Goal: Task Accomplishment & Management: Manage account settings

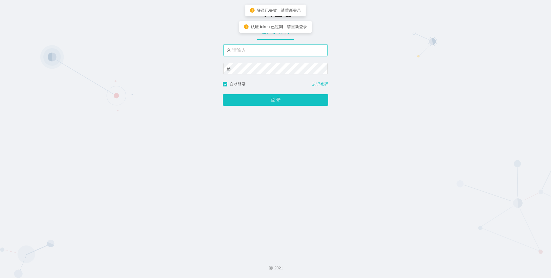
type input "admin"
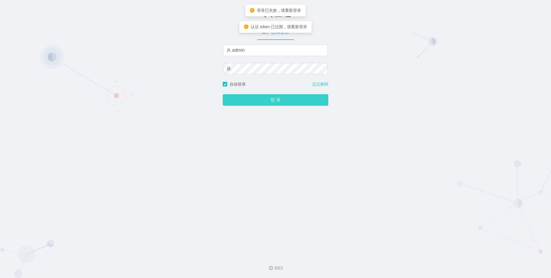
click at [271, 94] on div "登 录" at bounding box center [276, 96] width 106 height 18
click at [272, 96] on button "登 录" at bounding box center [276, 99] width 106 height 11
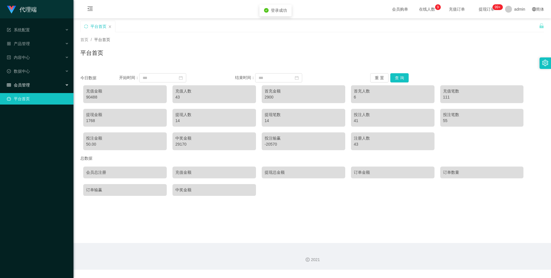
click at [33, 90] on div "会员管理" at bounding box center [36, 84] width 73 height 11
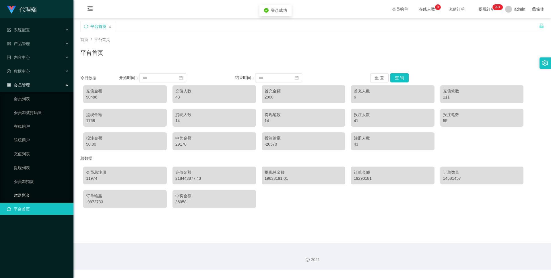
click at [42, 194] on link "赠送彩金" at bounding box center [41, 194] width 55 height 11
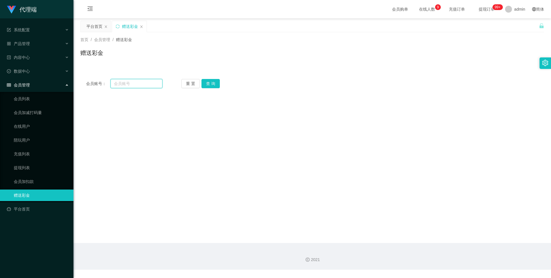
click at [152, 87] on input "text" at bounding box center [136, 83] width 52 height 9
paste input "ccc111"
drag, startPoint x: 149, startPoint y: 83, endPoint x: 32, endPoint y: 86, distance: 117.0
click at [32, 86] on section "代理端 系统配置 产品管理 内容中心 数据中心 会员管理 会员列表 会员加减打码量 在线用户 陪玩用户 充值列表 提现列表 会员加扣款 赠送彩金 平台首页 保…" at bounding box center [275, 134] width 551 height 269
click at [134, 88] on div "会员账号： ccc111 重 置 查 询 会员账号 会员姓名 账号余额 操作类型 彩金加款 彩金扣款 金额 确 定" at bounding box center [311, 83] width 463 height 21
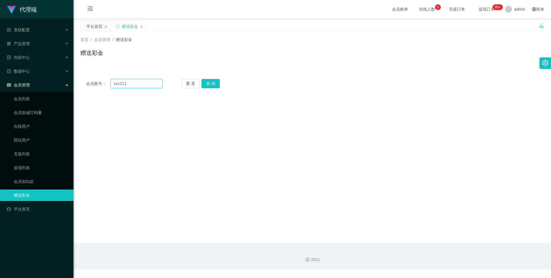
drag, startPoint x: 136, startPoint y: 85, endPoint x: 80, endPoint y: 87, distance: 56.0
click at [80, 87] on main "关闭左侧 关闭右侧 关闭其它 刷新页面 平台首页 赠送彩金 首页 / 会员管理 / 赠送彩金 / 赠送彩金 会员账号： ccc111 重 置 查 询 会员账号…" at bounding box center [311, 130] width 477 height 224
paste input "1139679159"
type input "1139679159"
click at [206, 83] on button "查 询" at bounding box center [210, 83] width 18 height 9
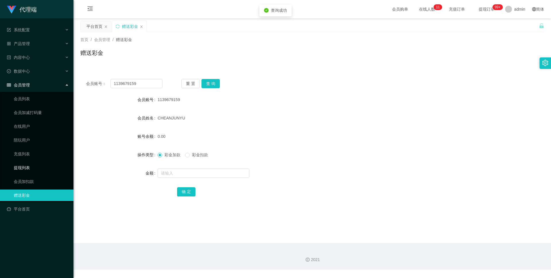
drag, startPoint x: 48, startPoint y: 165, endPoint x: 55, endPoint y: 163, distance: 6.8
click at [48, 165] on link "提现列表" at bounding box center [41, 167] width 55 height 11
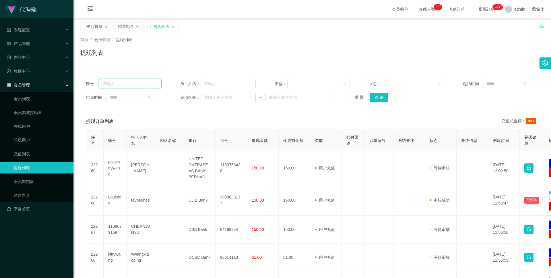
click at [151, 86] on input "text" at bounding box center [130, 83] width 63 height 9
paste input "1139679159"
type input "1139679159"
click at [382, 100] on button "查 询" at bounding box center [379, 97] width 18 height 9
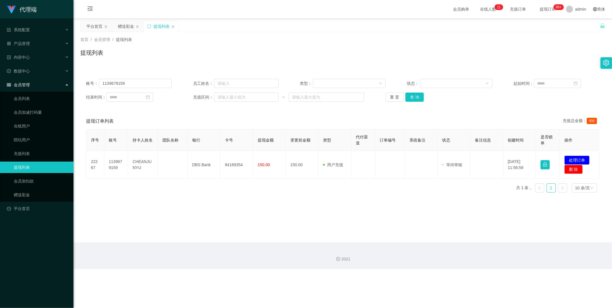
drag, startPoint x: 428, startPoint y: 258, endPoint x: 424, endPoint y: 251, distance: 8.3
click at [426, 254] on div "2021" at bounding box center [342, 256] width 538 height 27
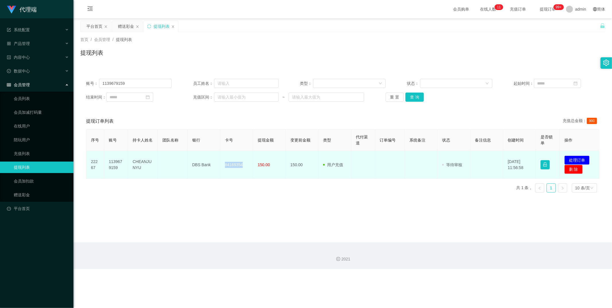
drag, startPoint x: 224, startPoint y: 165, endPoint x: 240, endPoint y: 164, distance: 16.6
click at [240, 164] on td "84169354" at bounding box center [236, 165] width 33 height 28
copy td "84169354"
drag, startPoint x: 192, startPoint y: 166, endPoint x: 223, endPoint y: 167, distance: 30.1
click at [223, 167] on tr "22267 1139679159 CHEANJUNYU DBS Bank 84169354 150.00 150.00 用户充值 人工扣款 审核驳回 审核成功…" at bounding box center [342, 165] width 513 height 28
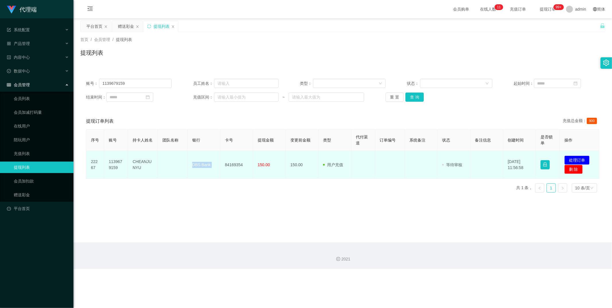
copy td "DBS Bank"
drag, startPoint x: 130, startPoint y: 161, endPoint x: 148, endPoint y: 170, distance: 20.5
click at [148, 170] on td "CHEANJUNYU" at bounding box center [143, 165] width 30 height 28
copy td "CHEANJUNYU"
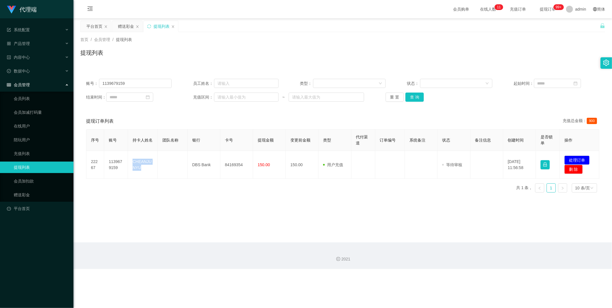
click at [321, 26] on div "平台首页 赠送彩金 提现列表" at bounding box center [339, 31] width 519 height 20
click at [550, 10] on span at bounding box center [569, 9] width 7 height 7
click at [550, 10] on span "admin" at bounding box center [580, 9] width 11 height 18
click at [550, 27] on div "平台首页 赠送彩金 提现列表" at bounding box center [339, 31] width 519 height 20
click at [550, 13] on div "admin" at bounding box center [575, 9] width 27 height 18
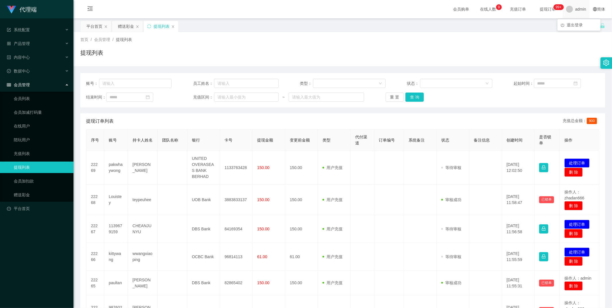
click at [581, 7] on span "admin" at bounding box center [580, 9] width 11 height 18
click at [574, 21] on li "退出登录" at bounding box center [578, 24] width 43 height 9
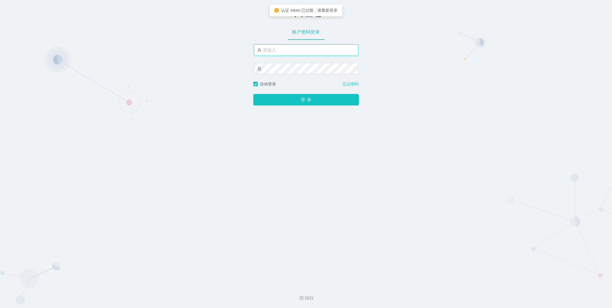
type input "luoshao666"
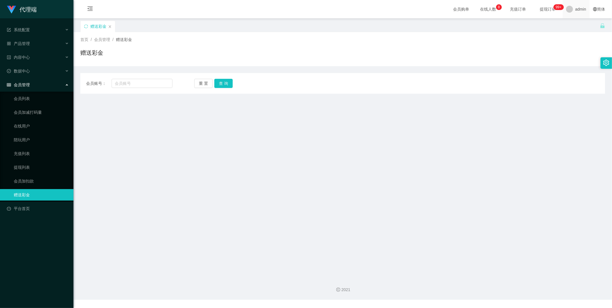
click at [566, 13] on div "admin" at bounding box center [575, 9] width 27 height 18
click at [577, 26] on div "赠送彩金" at bounding box center [339, 31] width 519 height 20
click at [575, 14] on span "admin" at bounding box center [580, 9] width 11 height 18
click at [573, 25] on span "退出登录" at bounding box center [574, 25] width 16 height 5
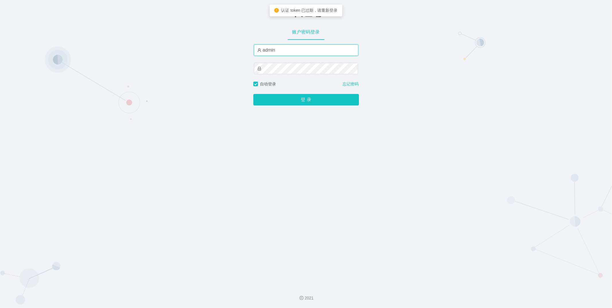
click at [274, 51] on input "admin" at bounding box center [306, 49] width 104 height 11
click at [299, 50] on input "admin" at bounding box center [306, 49] width 104 height 11
type input "a"
paste input "luoshao666"
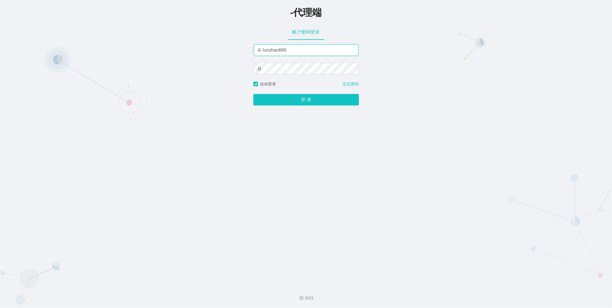
type input "luoshao666"
click at [302, 103] on button "登 录" at bounding box center [306, 99] width 106 height 11
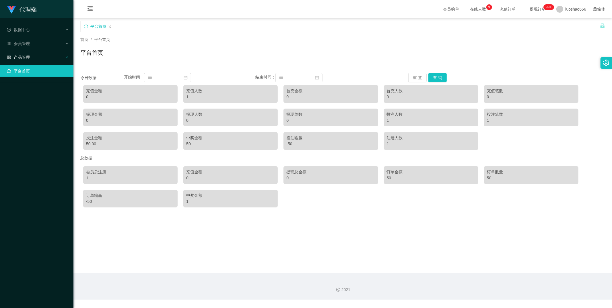
click at [42, 62] on div "产品管理" at bounding box center [36, 57] width 73 height 11
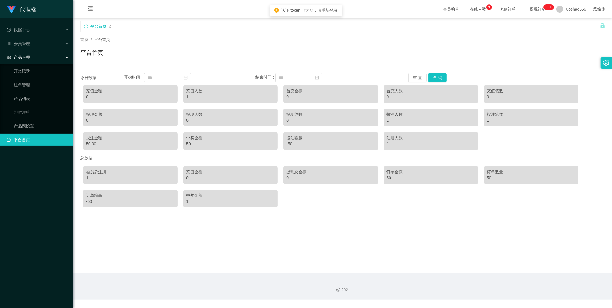
click at [33, 139] on link "平台首页" at bounding box center [38, 139] width 62 height 11
click at [22, 88] on link "注单管理" at bounding box center [41, 84] width 55 height 11
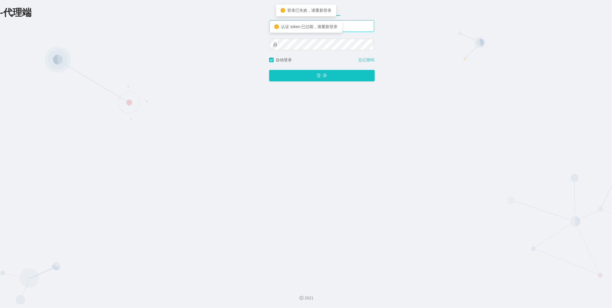
type input "luoshao666"
click at [409, 26] on div "-代理端 账户密码登录 luoshao666 自动登录 忘记密码 登 录" at bounding box center [306, 141] width 612 height 282
click at [338, 80] on button "登 录" at bounding box center [322, 75] width 106 height 11
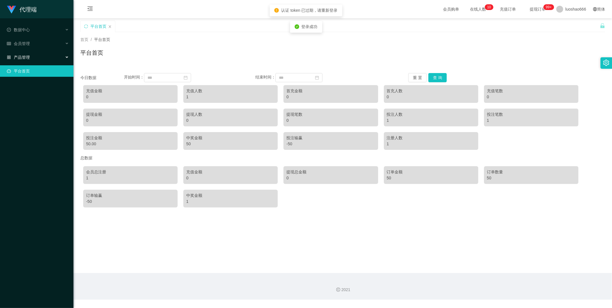
click at [22, 56] on span "产品管理" at bounding box center [18, 57] width 23 height 5
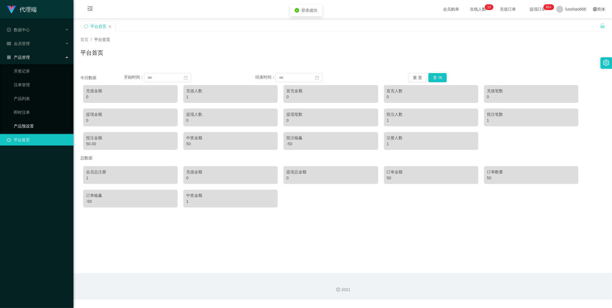
click at [37, 127] on link "产品预设置" at bounding box center [41, 125] width 55 height 11
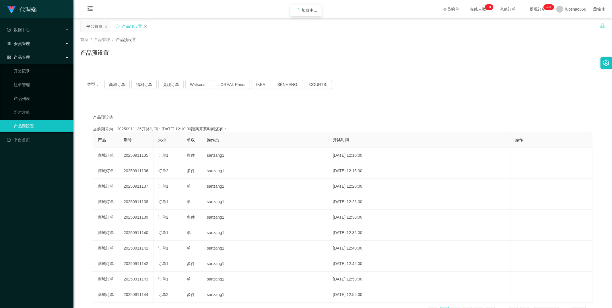
click at [33, 40] on div "会员管理" at bounding box center [36, 43] width 73 height 11
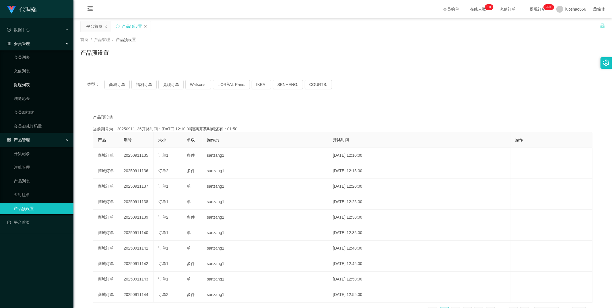
click at [43, 87] on link "提现列表" at bounding box center [41, 84] width 55 height 11
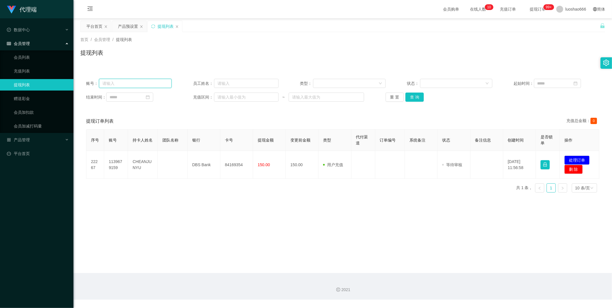
click at [138, 85] on input "text" at bounding box center [135, 83] width 73 height 9
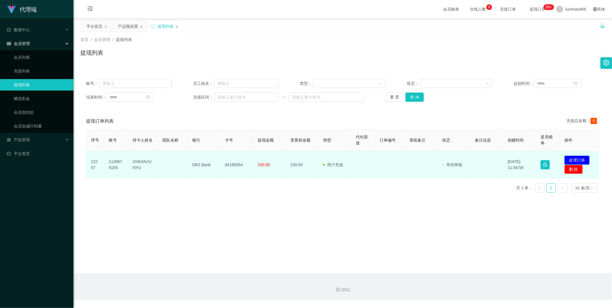
click at [569, 156] on button "处理订单" at bounding box center [576, 160] width 25 height 9
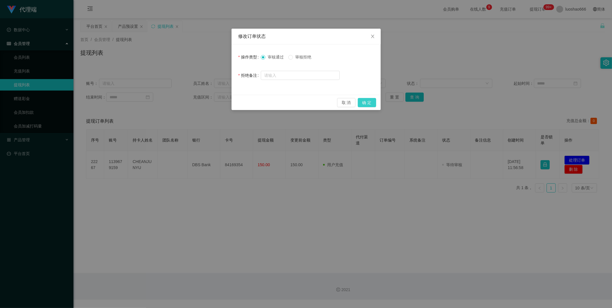
click at [360, 100] on button "确 定" at bounding box center [367, 102] width 18 height 9
